Goal: Use online tool/utility: Utilize a website feature to perform a specific function

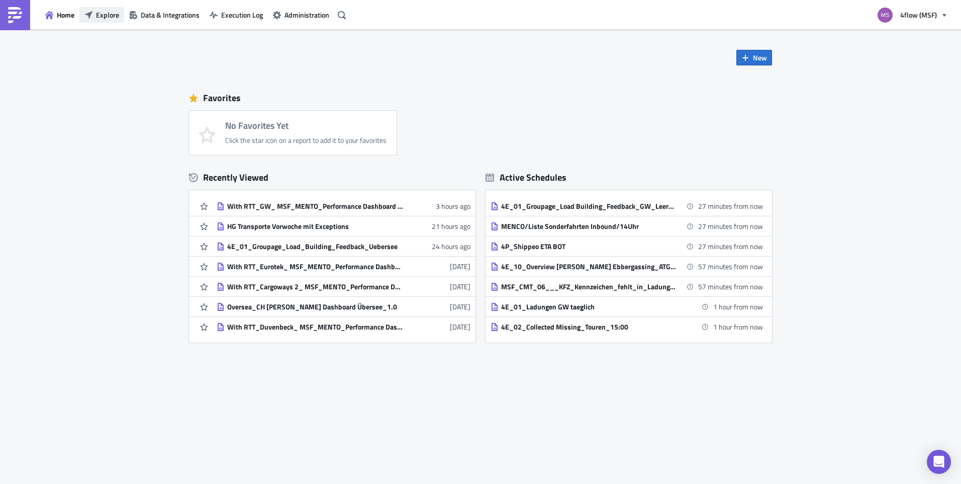
click at [105, 9] on button "Explore" at bounding box center [101, 15] width 45 height 16
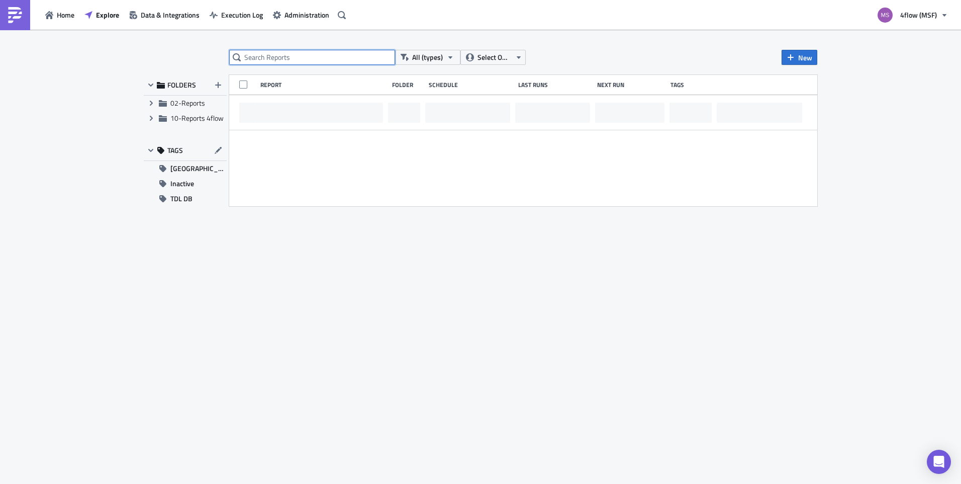
click at [291, 58] on input "text" at bounding box center [312, 57] width 166 height 15
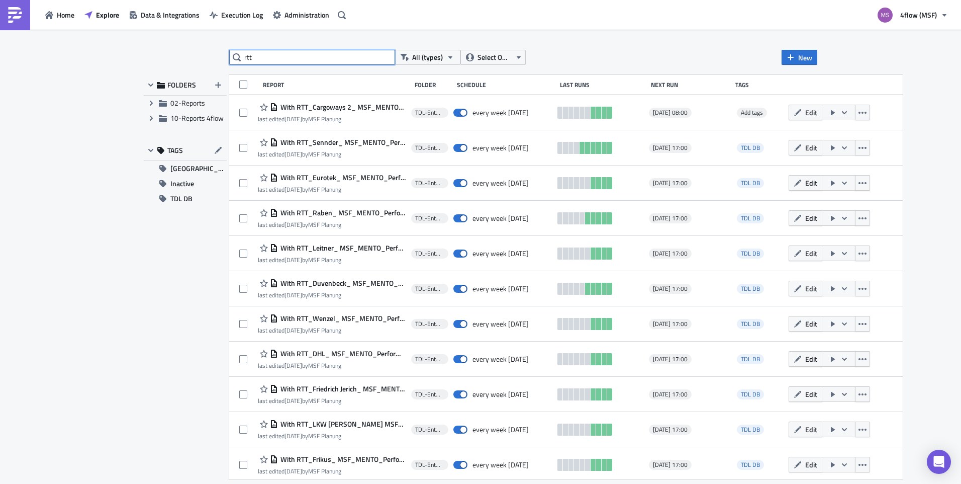
drag, startPoint x: 266, startPoint y: 59, endPoint x: 195, endPoint y: 57, distance: 70.9
click at [195, 57] on div "rtt All (types) Select Owner New FOLDERS Expand group 02-Reports Expand group 1…" at bounding box center [481, 257] width 684 height 415
click at [299, 65] on div "Performance All (types) Select Owner New FOLDERS Expand group 02-Reports Expand…" at bounding box center [481, 257] width 684 height 415
drag, startPoint x: 294, startPoint y: 60, endPoint x: 206, endPoint y: 55, distance: 87.6
click at [206, 55] on div "Performance All (types) Select Owner New FOLDERS Expand group 02-Reports Expand…" at bounding box center [481, 257] width 684 height 415
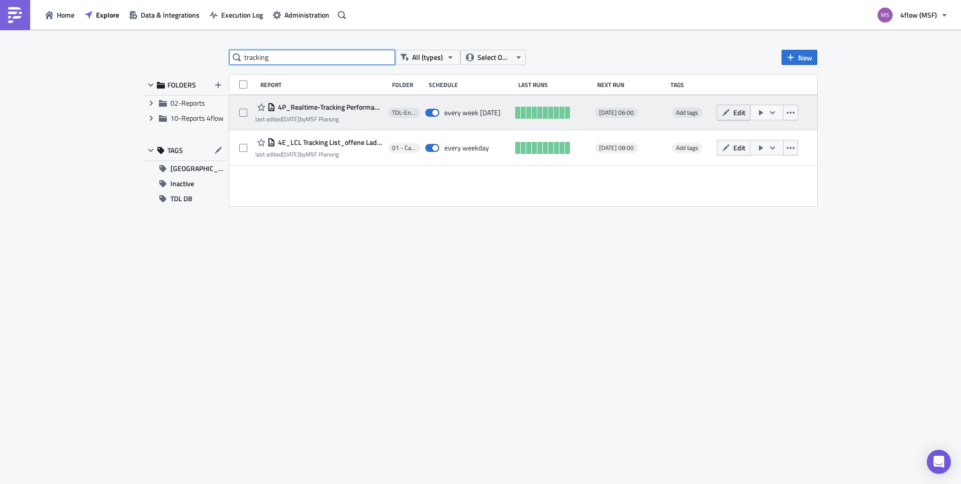
type input "tracking"
click at [727, 114] on icon "button" at bounding box center [726, 113] width 8 height 8
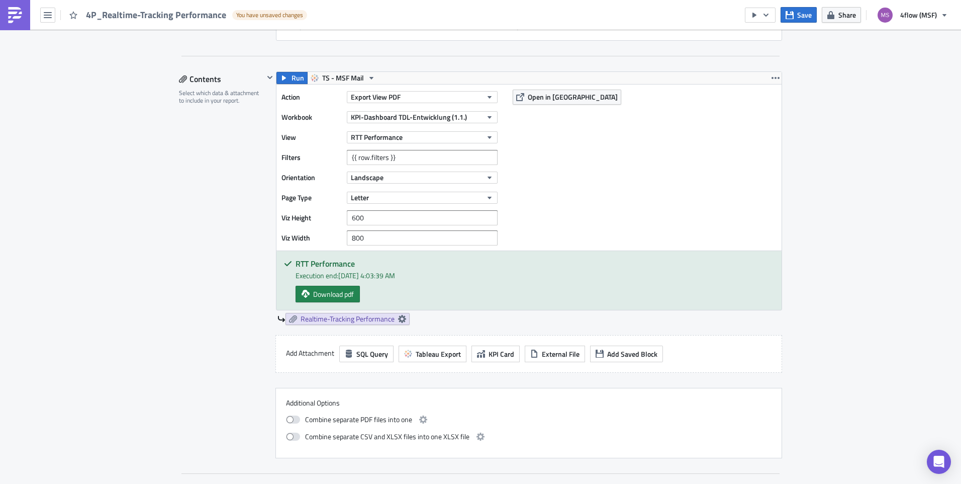
scroll to position [453, 0]
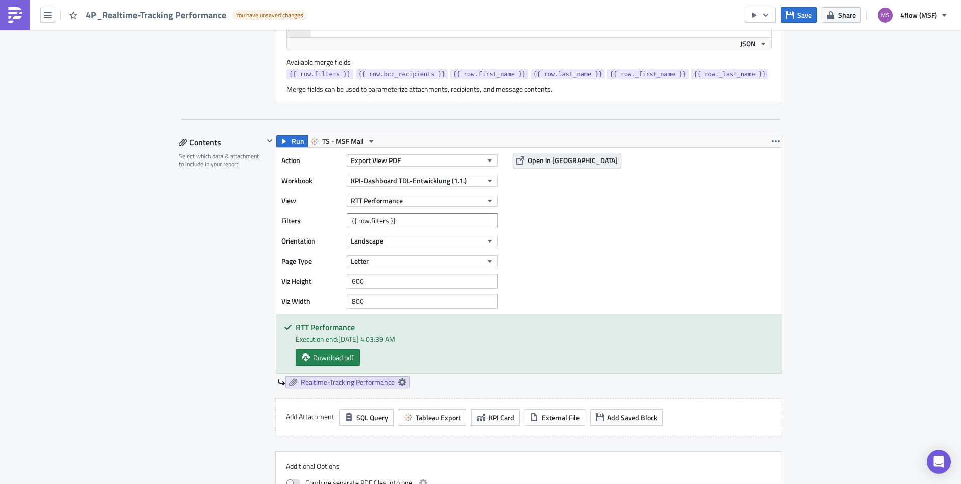
click at [547, 165] on span "Open in [GEOGRAPHIC_DATA]" at bounding box center [573, 160] width 90 height 11
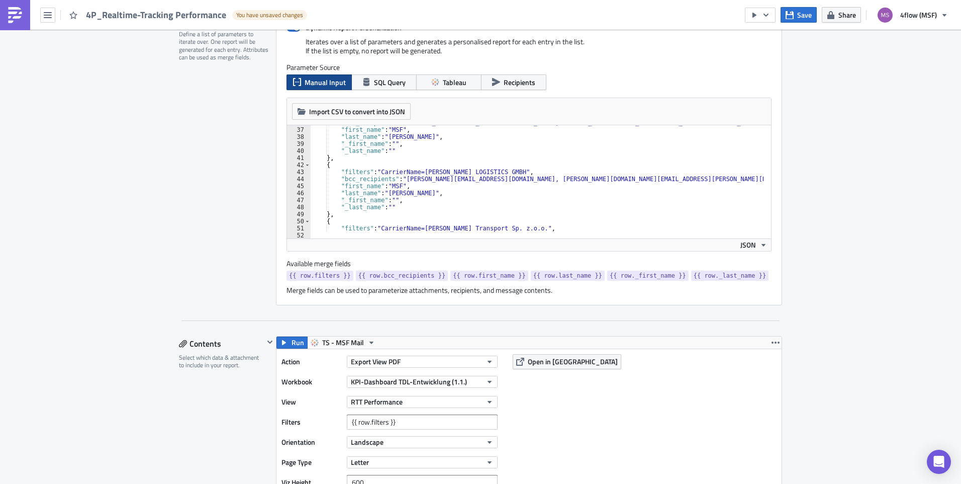
scroll to position [0, 0]
